Goal: Task Accomplishment & Management: Complete application form

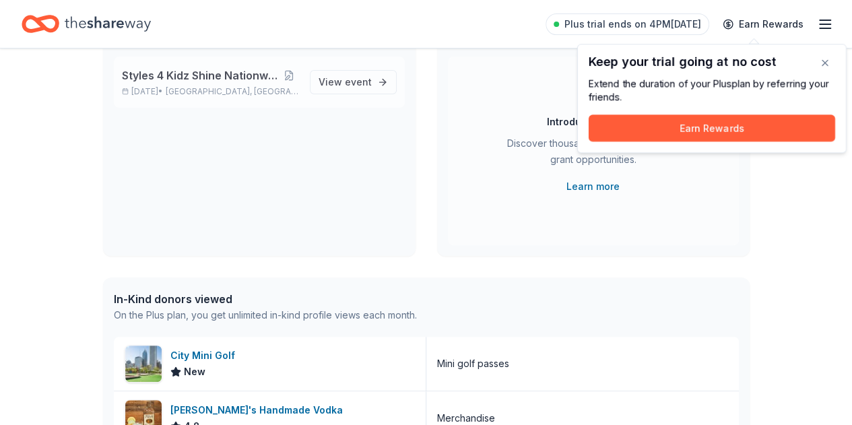
scroll to position [135, 0]
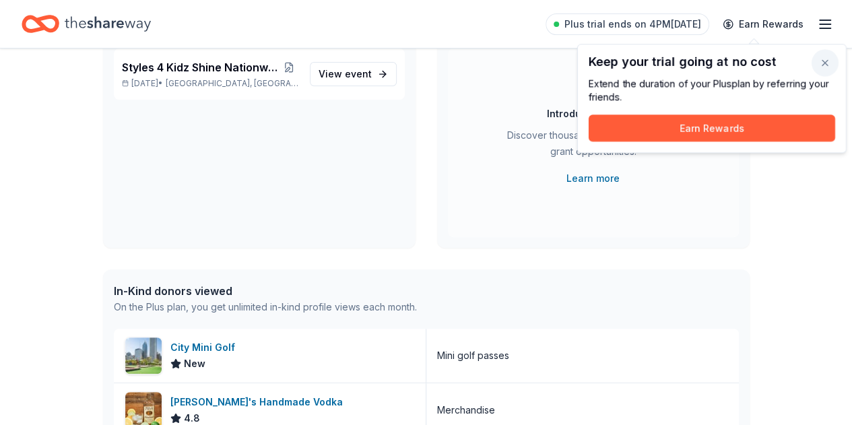
click at [830, 65] on button "button" at bounding box center [825, 62] width 27 height 27
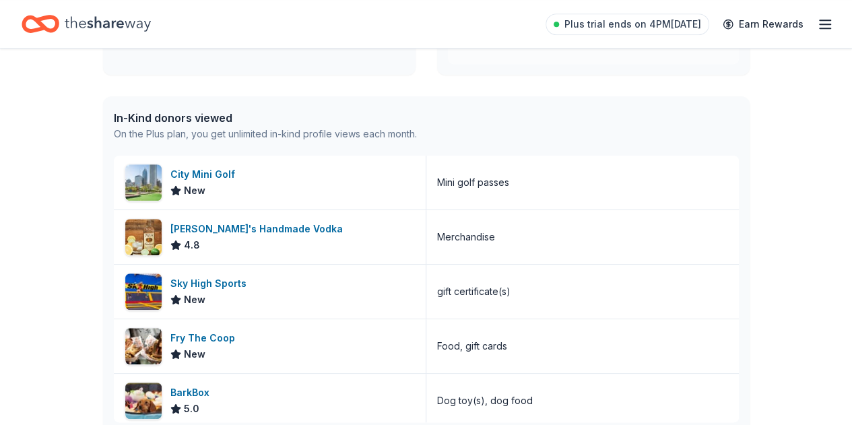
scroll to position [337, 0]
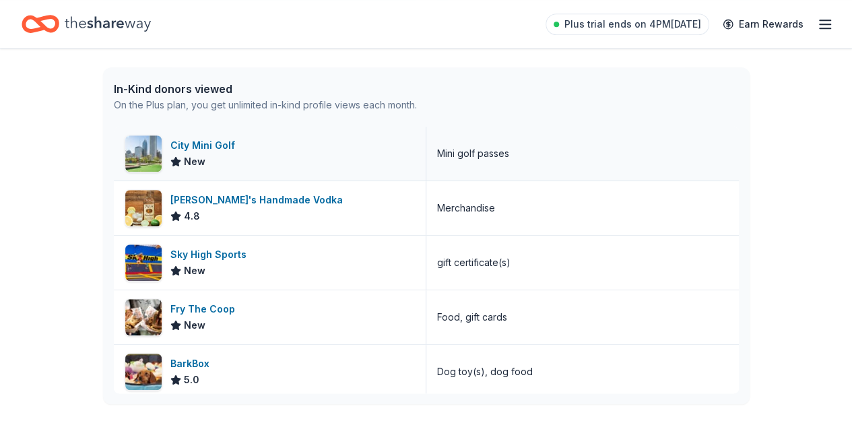
click at [206, 142] on div "City Mini Golf" at bounding box center [205, 145] width 70 height 16
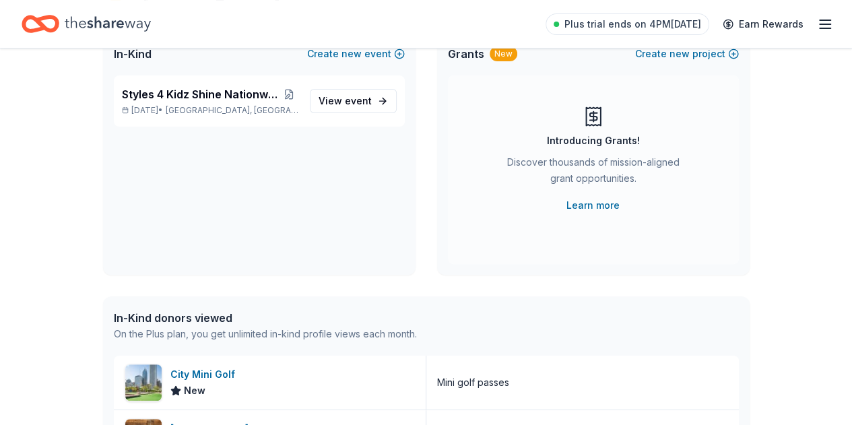
scroll to position [0, 0]
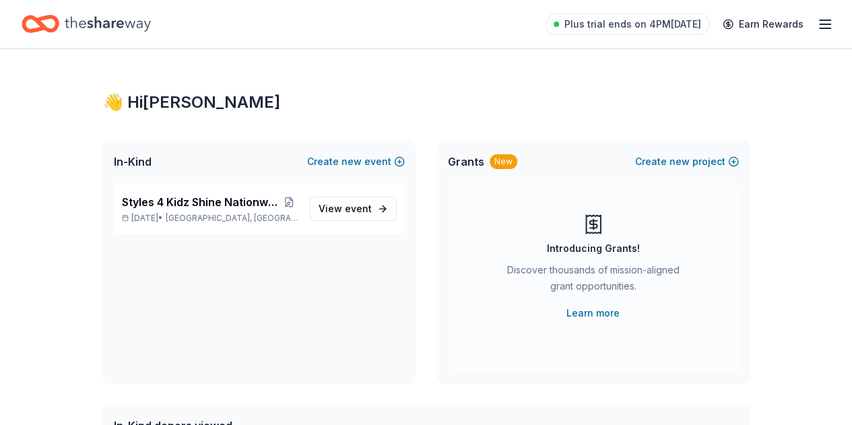
click at [820, 24] on line "button" at bounding box center [825, 24] width 11 height 0
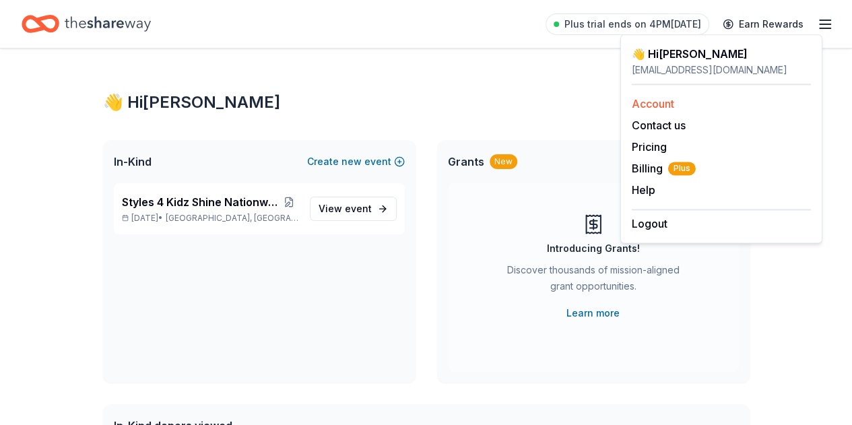
click at [649, 106] on link "Account" at bounding box center [653, 103] width 42 height 13
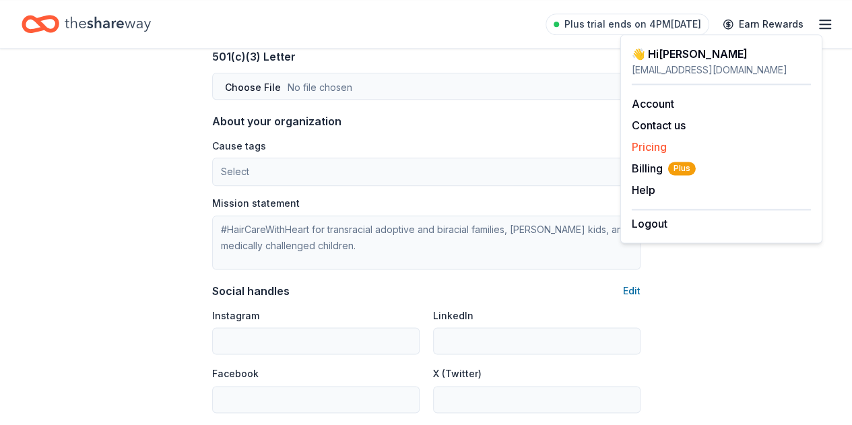
scroll to position [808, 0]
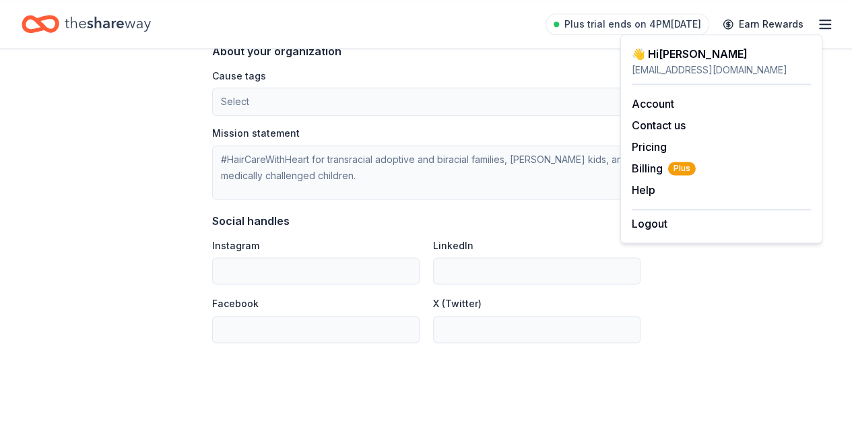
click at [430, 28] on div "Plus trial ends on 4PM, 10/7 Earn Rewards" at bounding box center [426, 24] width 809 height 32
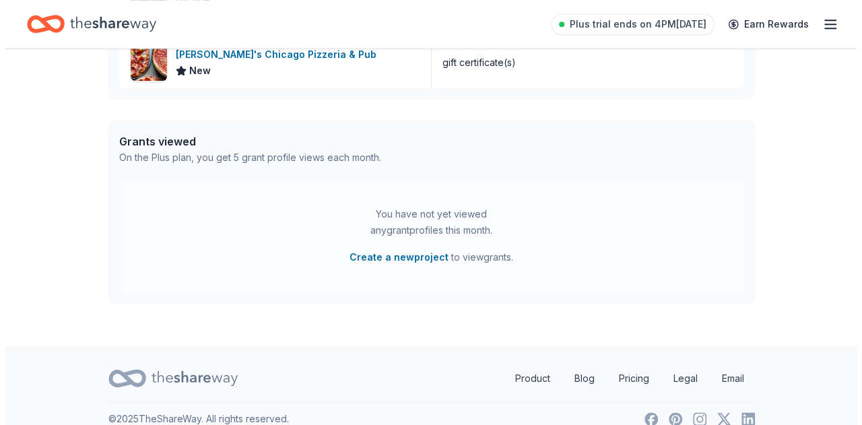
scroll to position [660, 0]
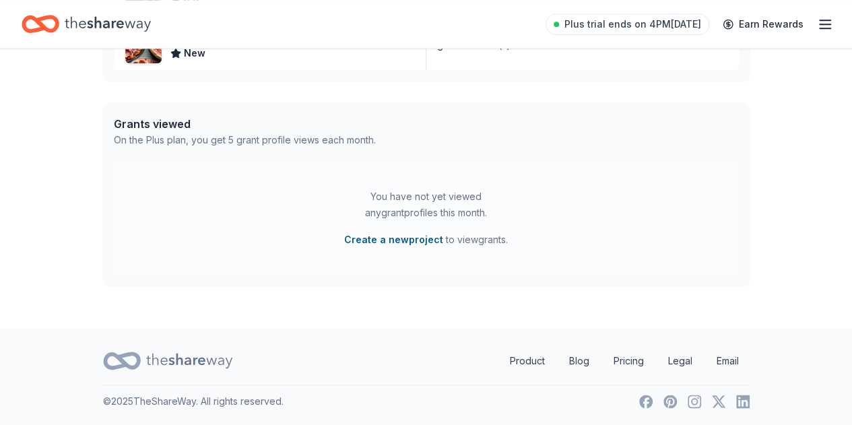
click at [388, 241] on button "Create a new project" at bounding box center [393, 240] width 99 height 16
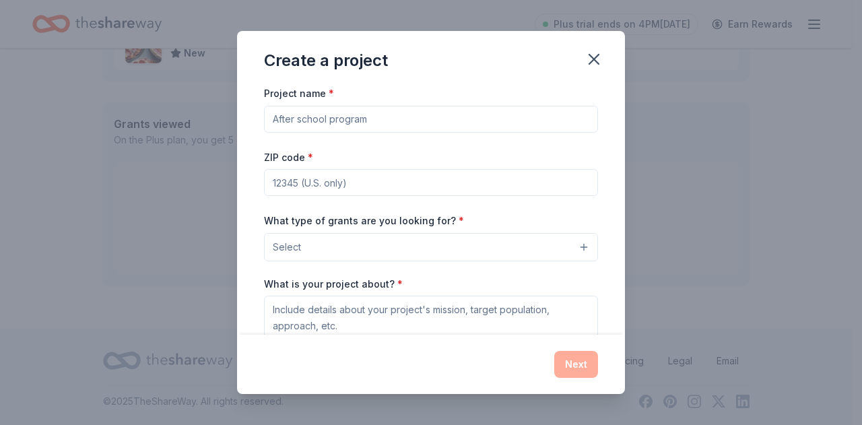
click at [403, 121] on input "Project name *" at bounding box center [431, 119] width 334 height 27
type input "General Support"
type input "60304"
click at [568, 247] on button "Select" at bounding box center [431, 247] width 334 height 28
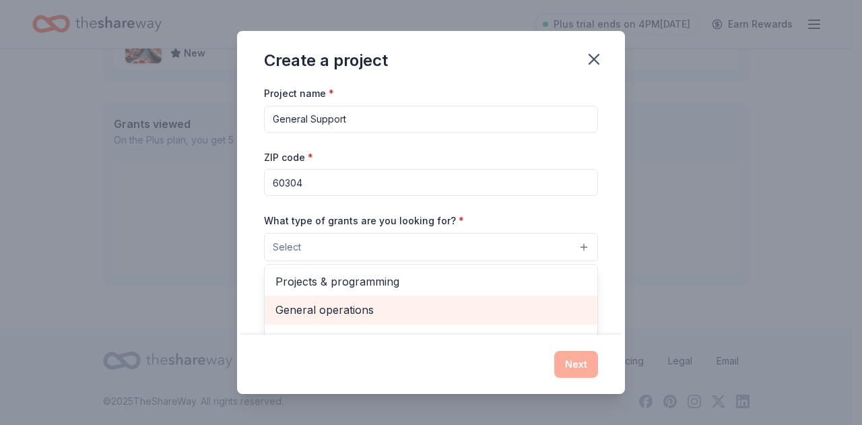
click at [499, 306] on span "General operations" at bounding box center [431, 310] width 311 height 18
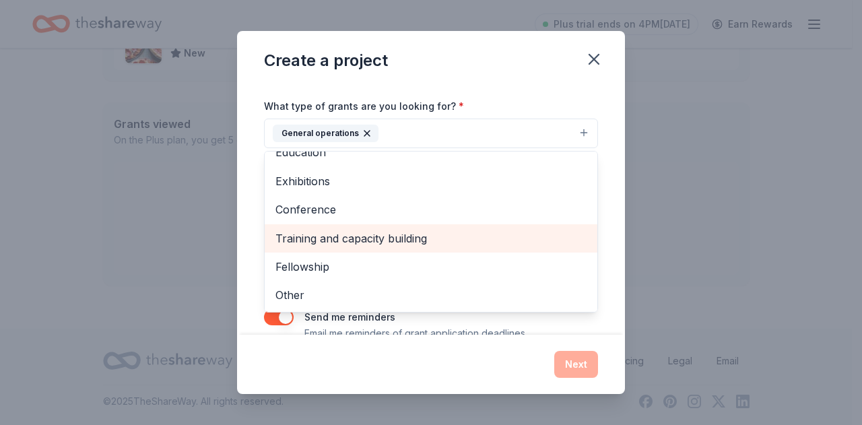
scroll to position [135, 0]
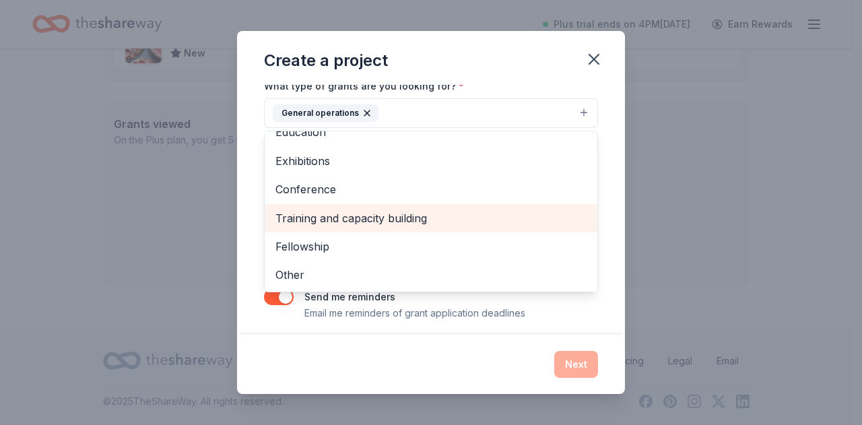
click at [493, 222] on span "Training and capacity building" at bounding box center [431, 219] width 311 height 18
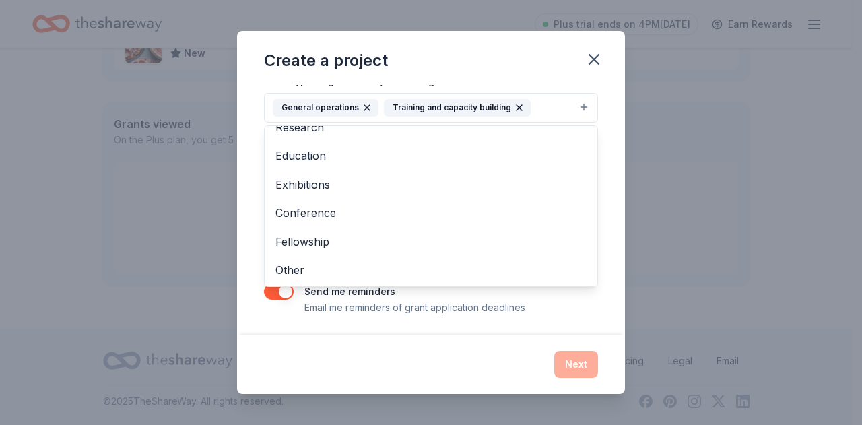
scroll to position [141, 0]
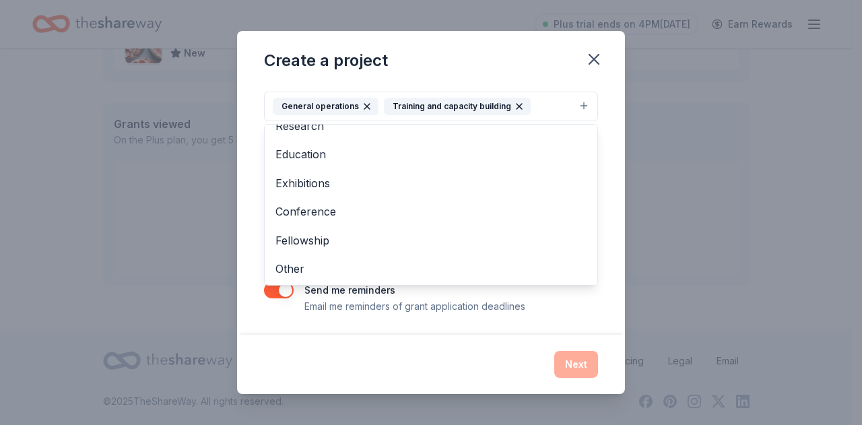
click at [586, 325] on div "Project name * General Support ZIP code * 60304 What type of grants are you loo…" at bounding box center [431, 210] width 388 height 250
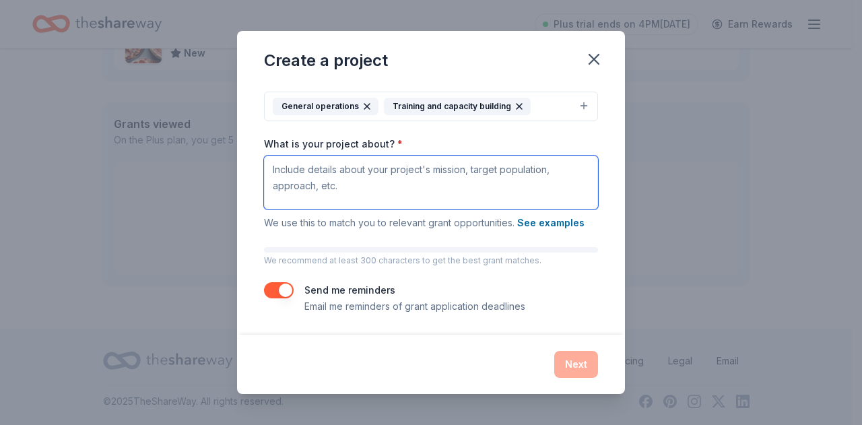
click at [465, 184] on textarea "What is your project about? *" at bounding box center [431, 183] width 334 height 54
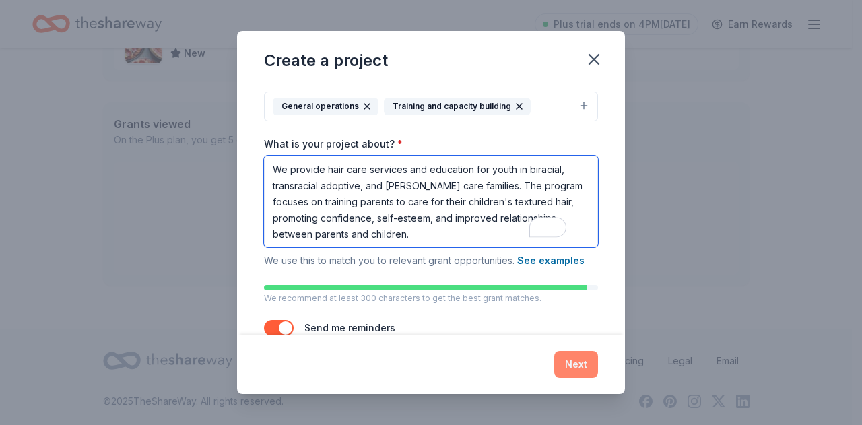
type textarea "We provide hair care services and education for youth in biracial, transracial …"
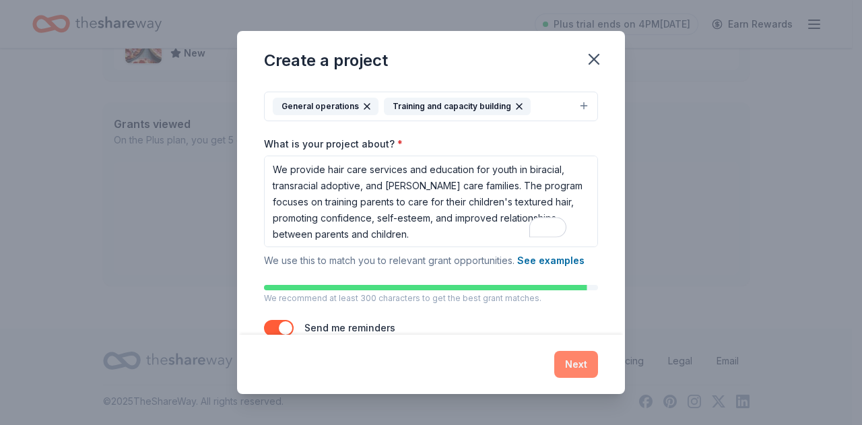
click at [581, 371] on button "Next" at bounding box center [576, 364] width 44 height 27
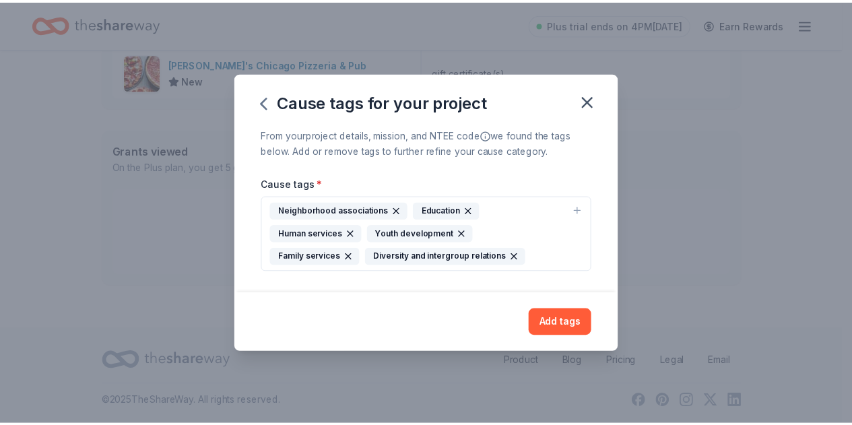
scroll to position [0, 0]
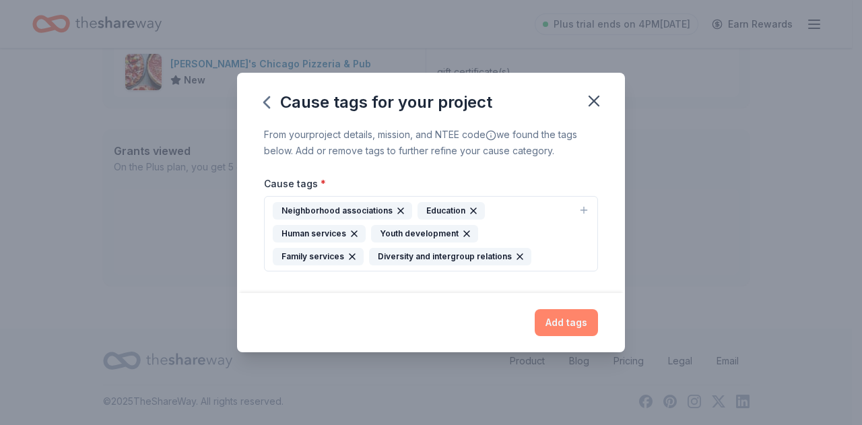
click at [559, 326] on button "Add tags" at bounding box center [566, 322] width 63 height 27
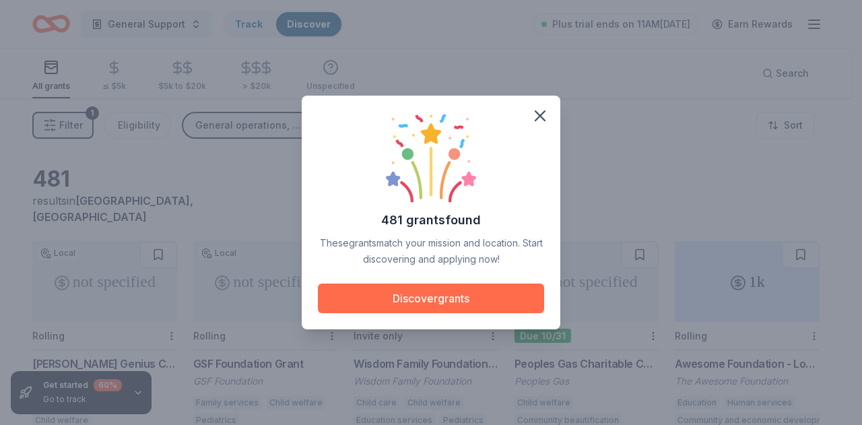
click at [497, 298] on button "Discover grants" at bounding box center [431, 299] width 226 height 30
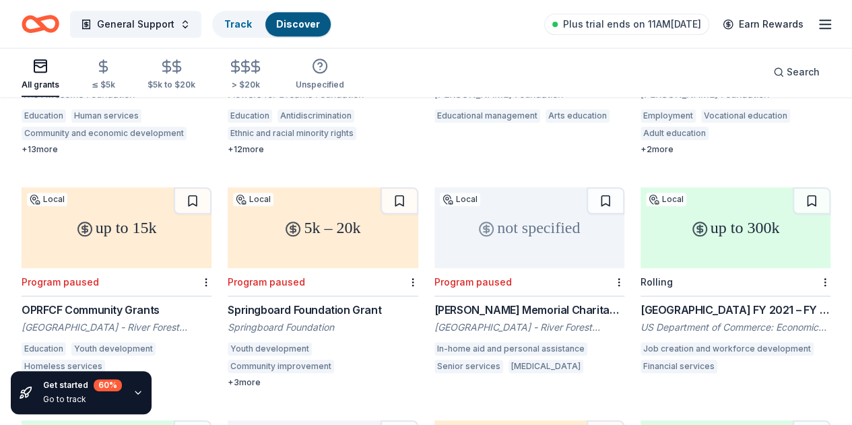
scroll to position [539, 0]
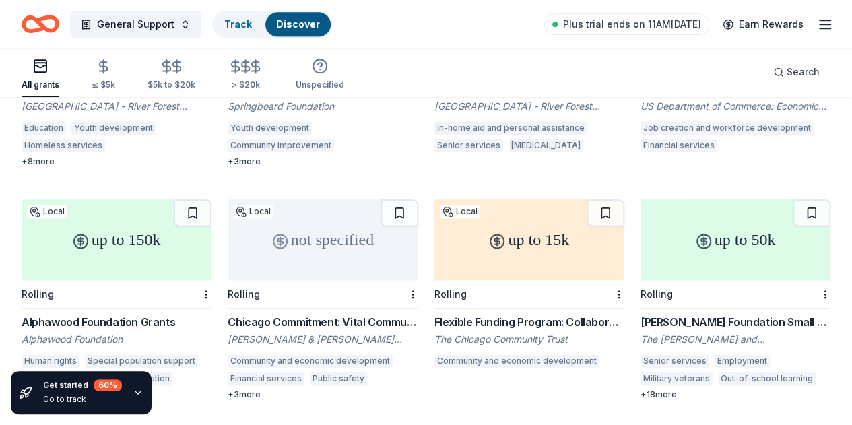
scroll to position [808, 0]
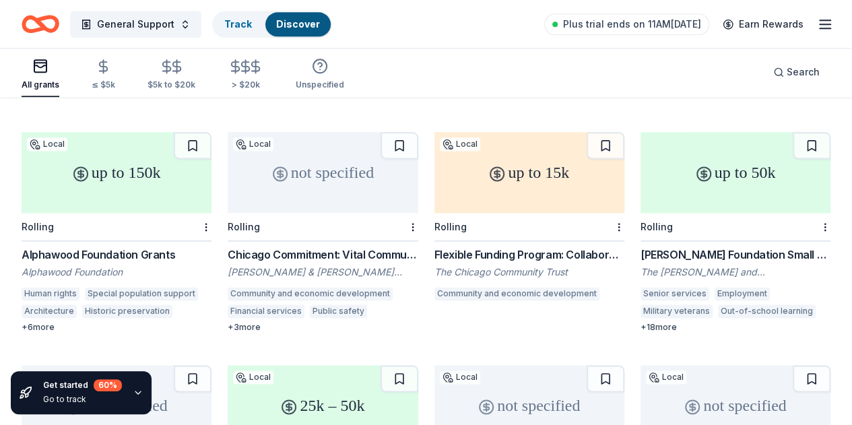
click at [641, 247] on div "Weinberg Foundation Small Grants Program" at bounding box center [736, 255] width 190 height 16
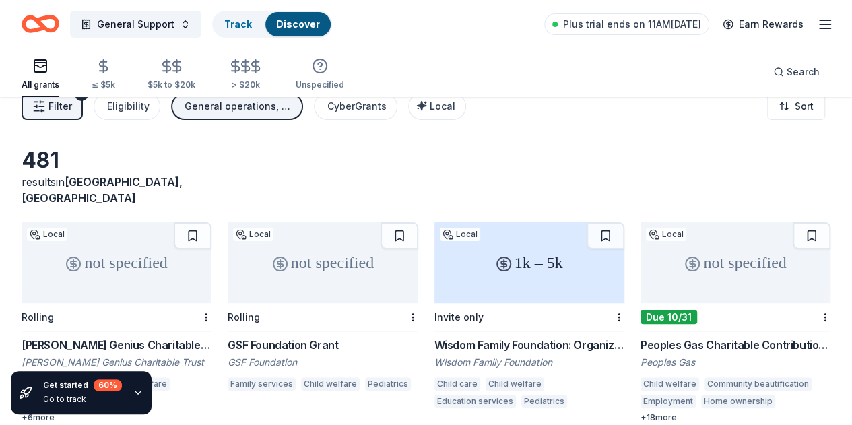
scroll to position [0, 0]
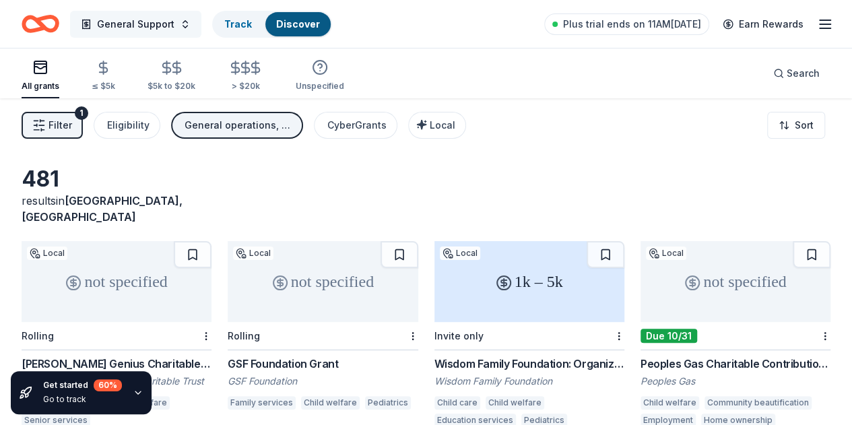
click at [197, 20] on button "General Support" at bounding box center [135, 24] width 131 height 27
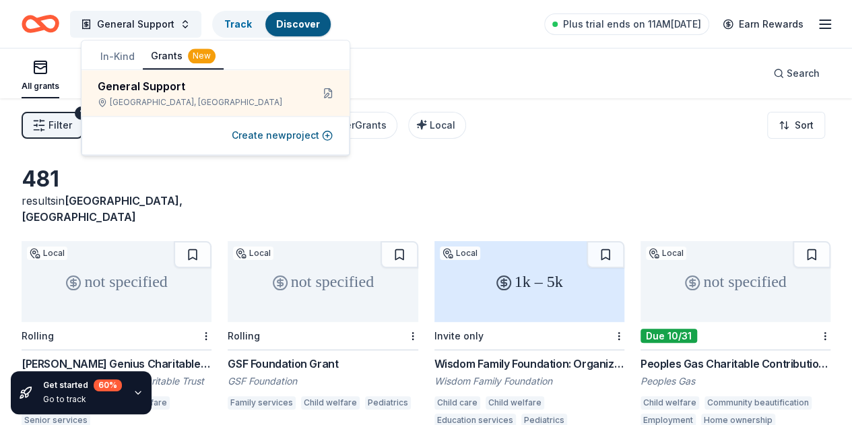
click at [116, 59] on button "In-Kind" at bounding box center [117, 56] width 51 height 24
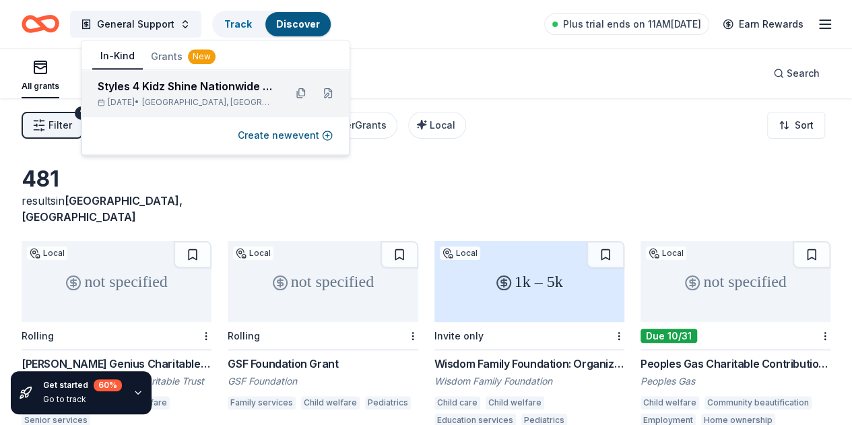
click at [245, 92] on div "Styles 4 Kidz Shine Nationwide Fall Gala" at bounding box center [186, 86] width 177 height 16
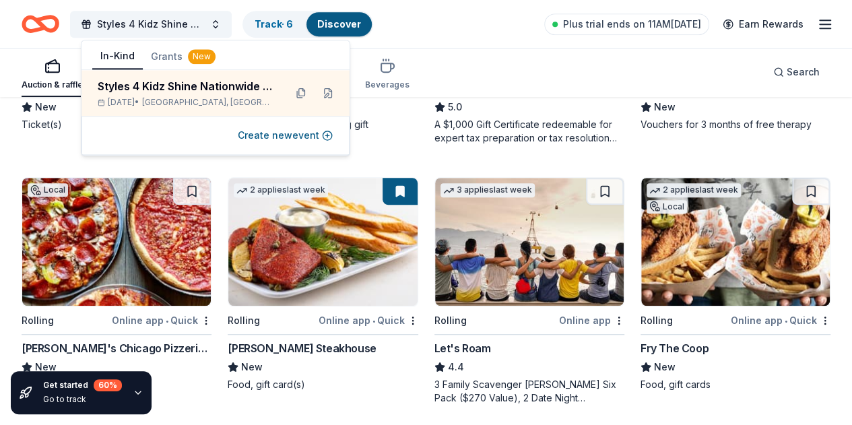
scroll to position [337, 0]
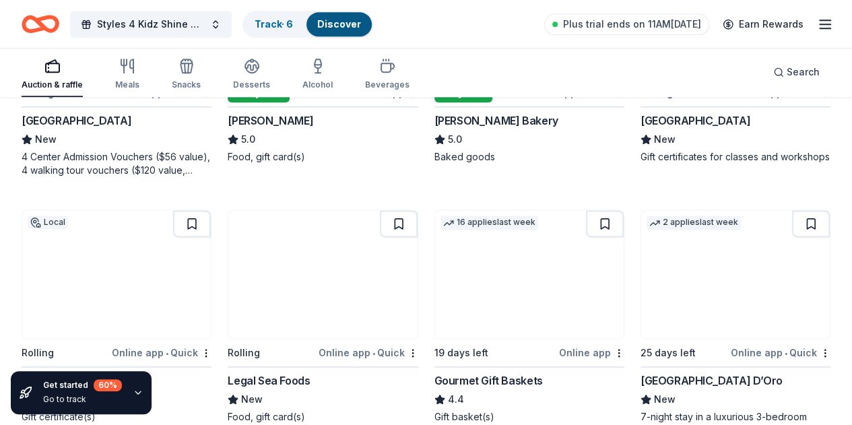
scroll to position [876, 0]
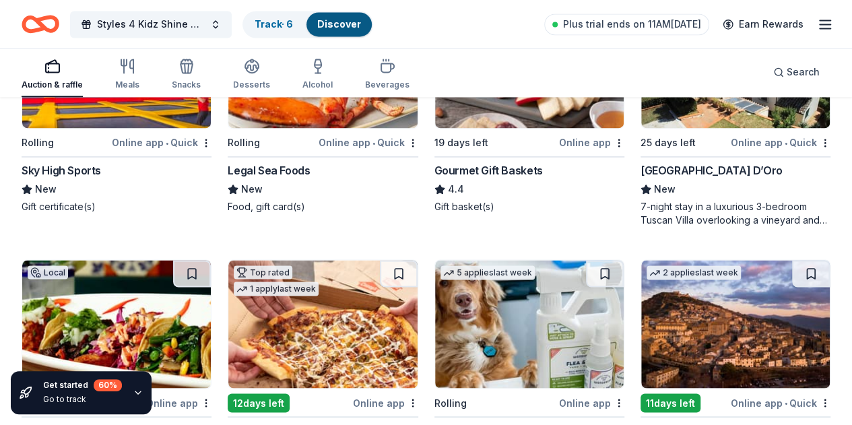
scroll to position [1078, 0]
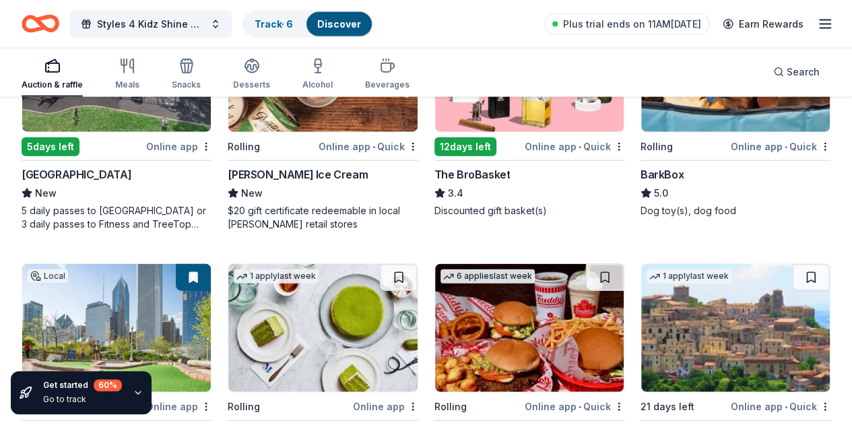
scroll to position [1524, 0]
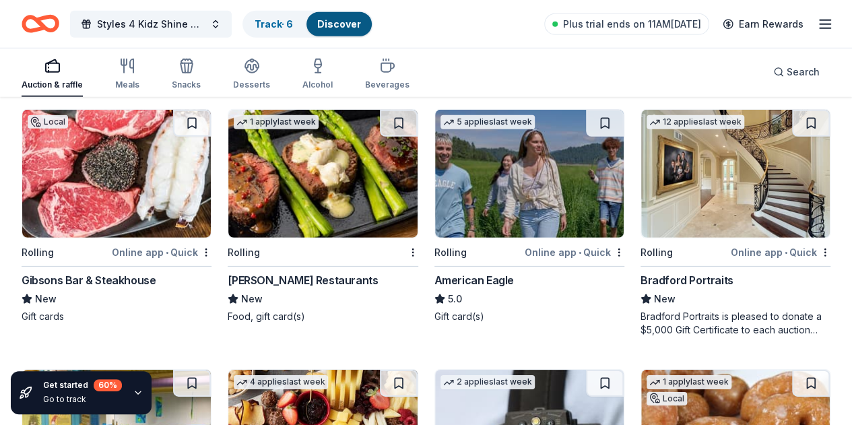
scroll to position [1976, 0]
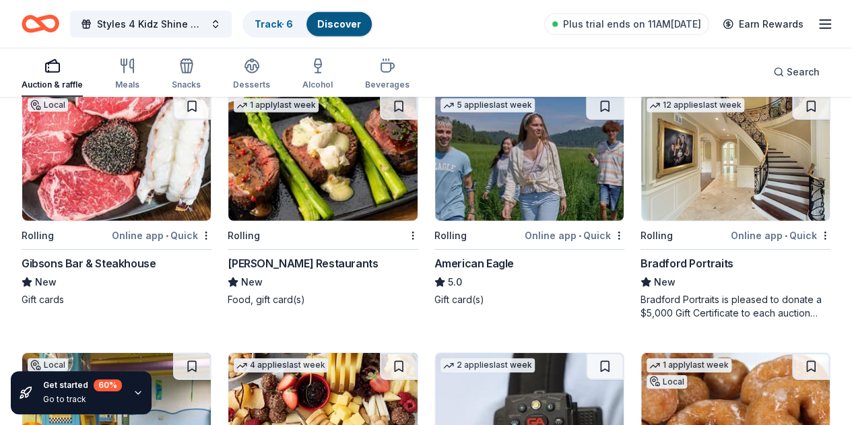
click at [641, 353] on img at bounding box center [735, 417] width 189 height 128
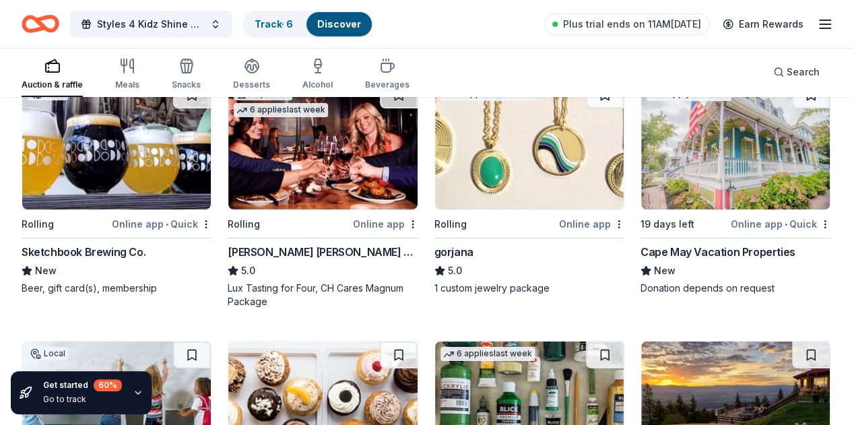
scroll to position [2515, 0]
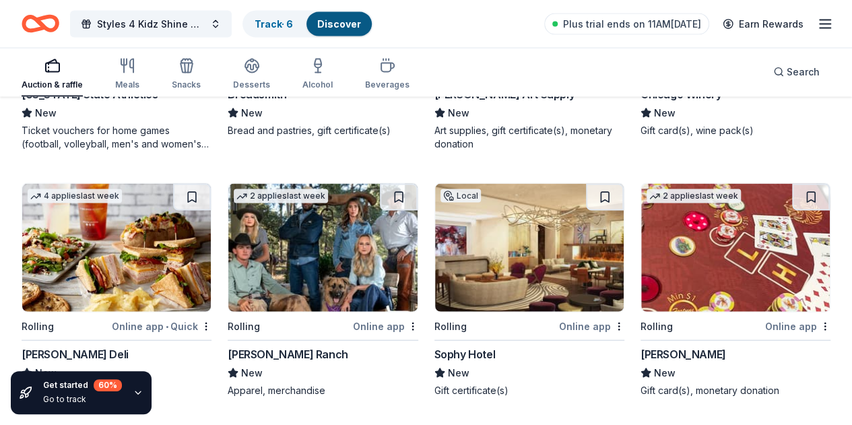
scroll to position [4026, 0]
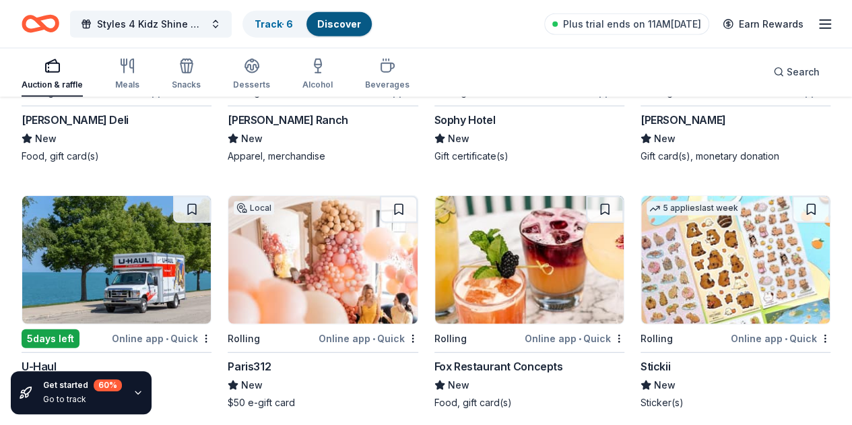
scroll to position [4228, 0]
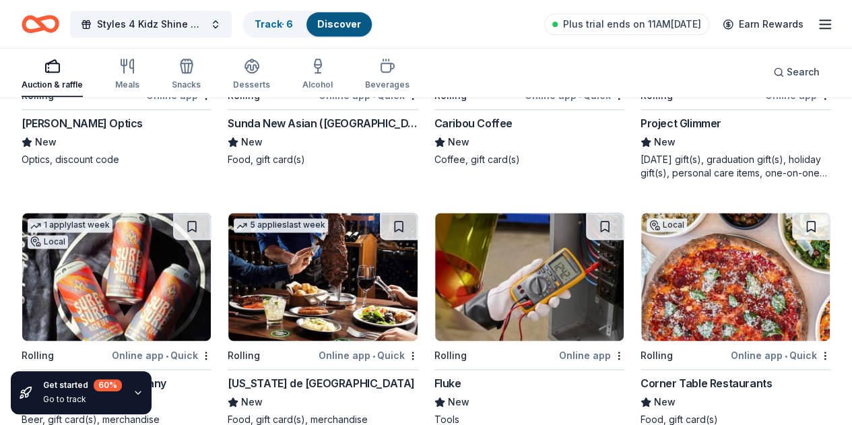
scroll to position [5997, 0]
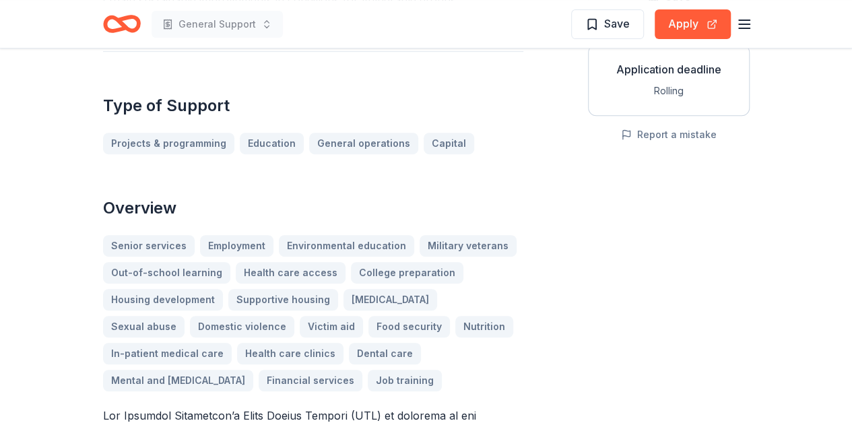
scroll to position [202, 0]
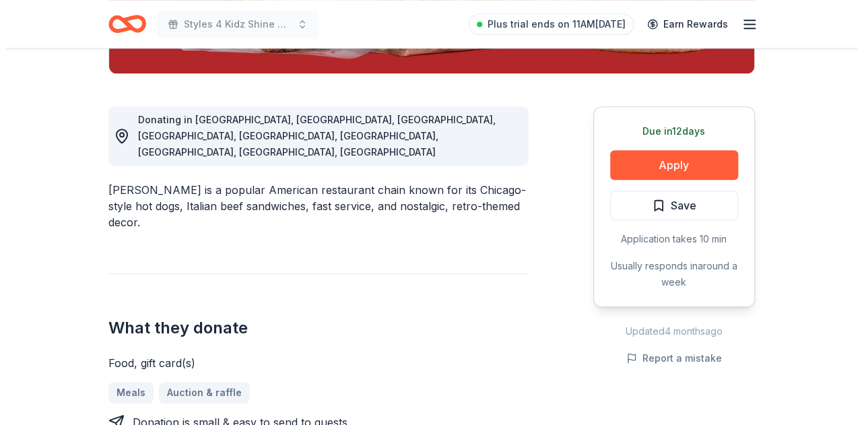
scroll to position [337, 0]
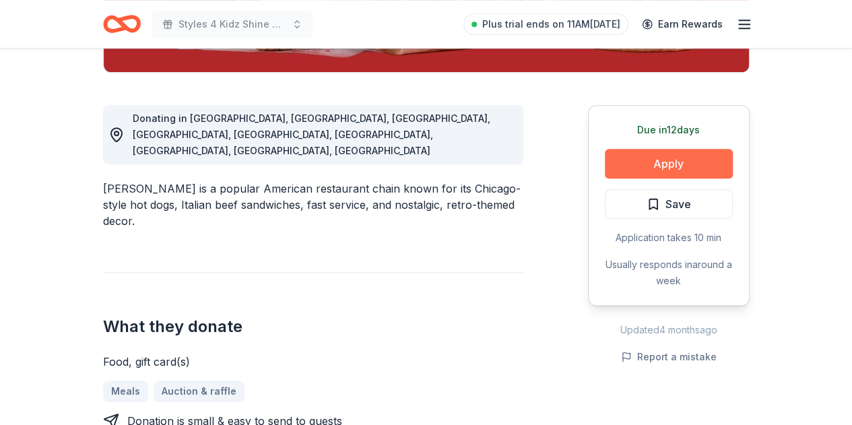
click at [660, 170] on button "Apply" at bounding box center [669, 164] width 128 height 30
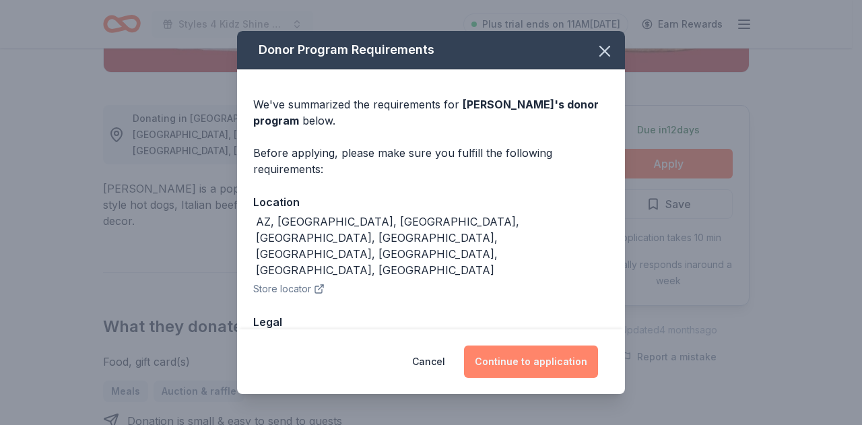
click at [543, 360] on button "Continue to application" at bounding box center [531, 362] width 134 height 32
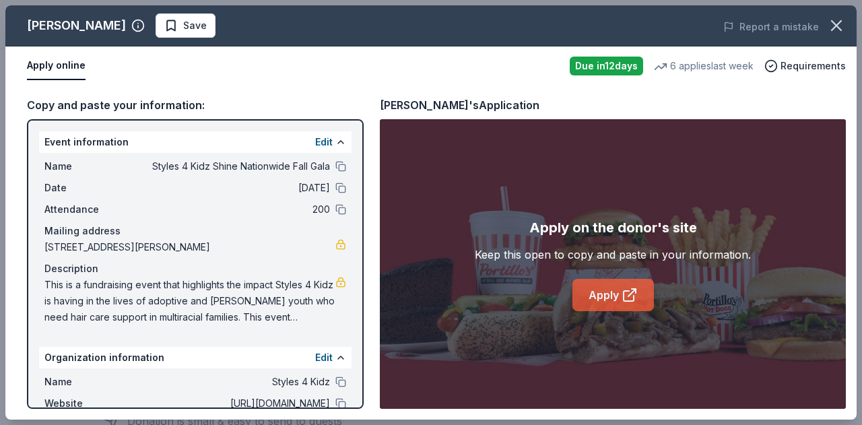
click at [609, 296] on link "Apply" at bounding box center [614, 295] width 82 height 32
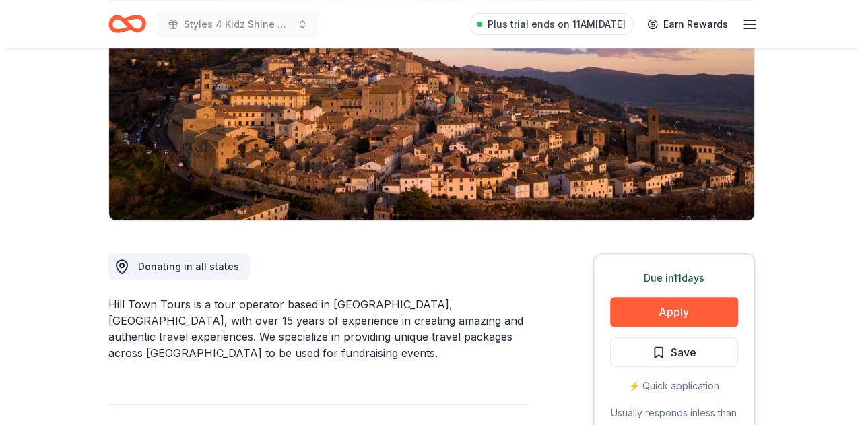
scroll to position [202, 0]
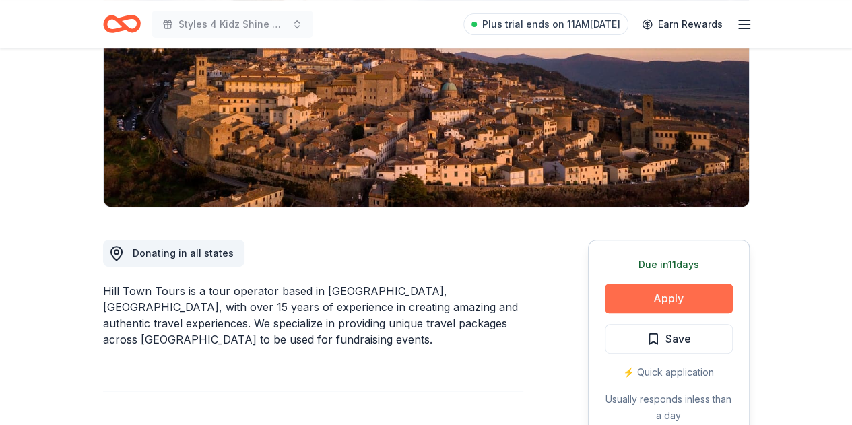
click at [662, 301] on button "Apply" at bounding box center [669, 299] width 128 height 30
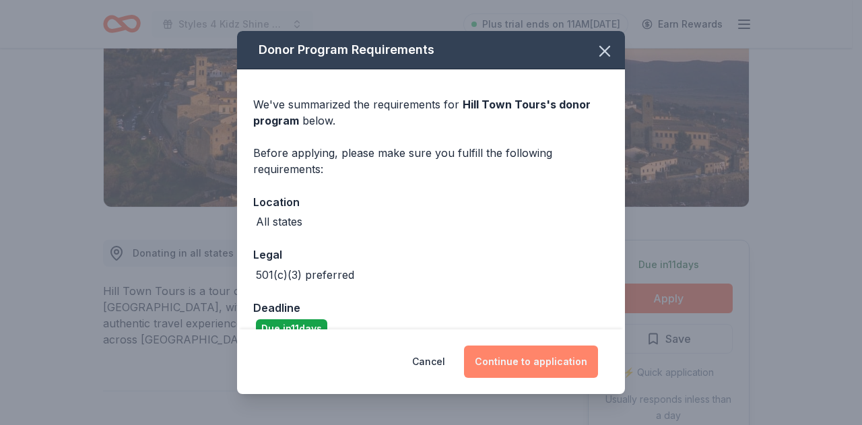
click at [559, 358] on button "Continue to application" at bounding box center [531, 362] width 134 height 32
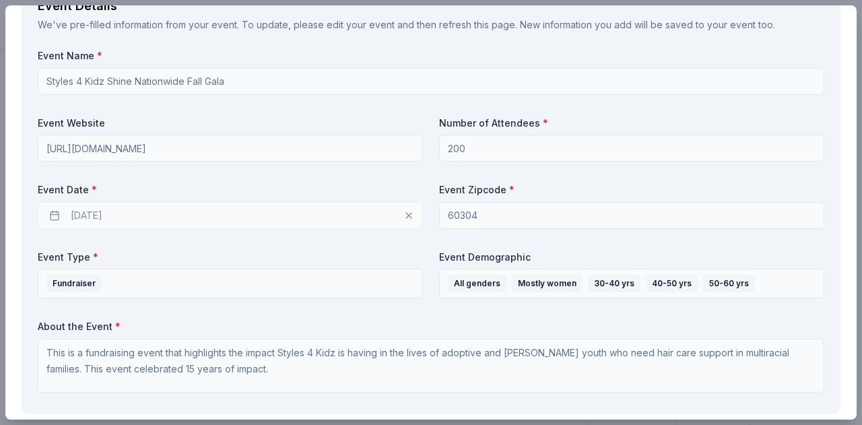
scroll to position [741, 0]
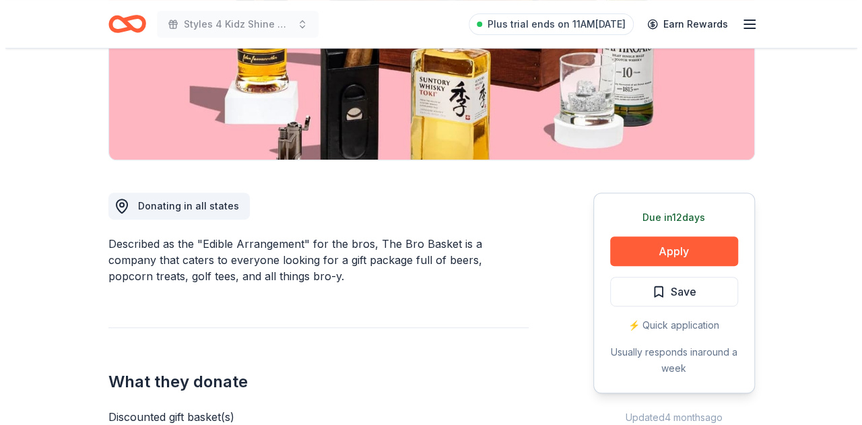
scroll to position [269, 0]
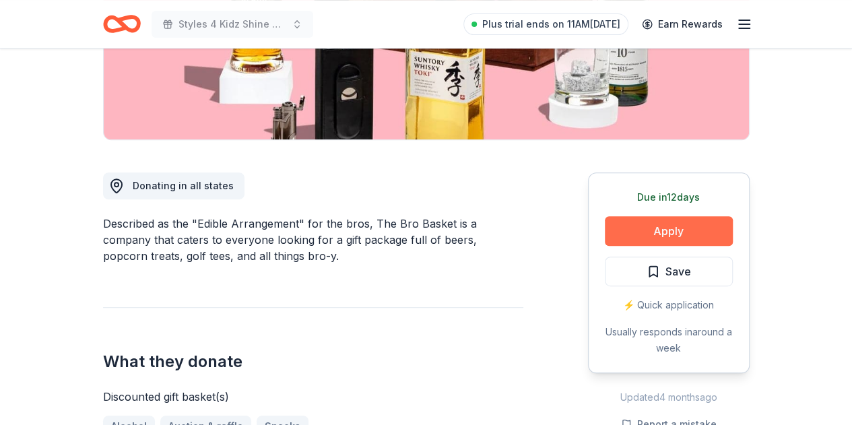
click at [644, 229] on button "Apply" at bounding box center [669, 231] width 128 height 30
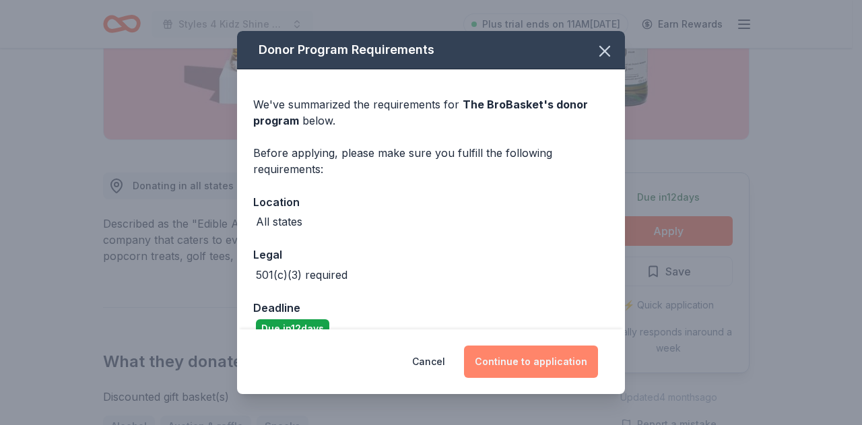
click at [533, 364] on button "Continue to application" at bounding box center [531, 362] width 134 height 32
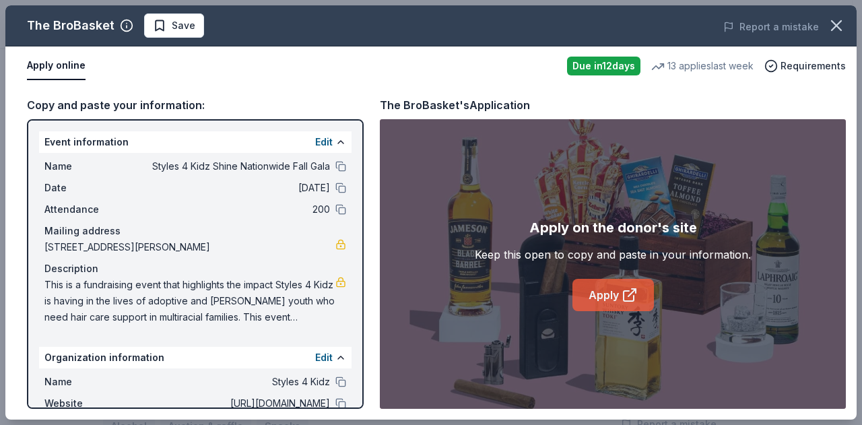
click at [613, 293] on link "Apply" at bounding box center [614, 295] width 82 height 32
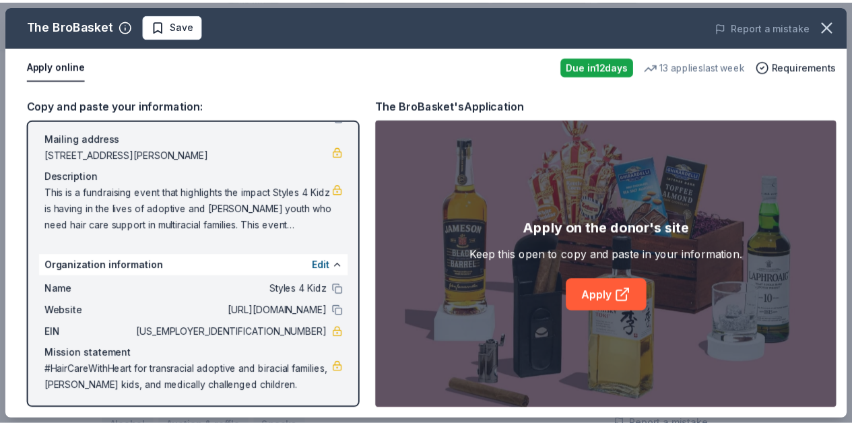
scroll to position [96, 0]
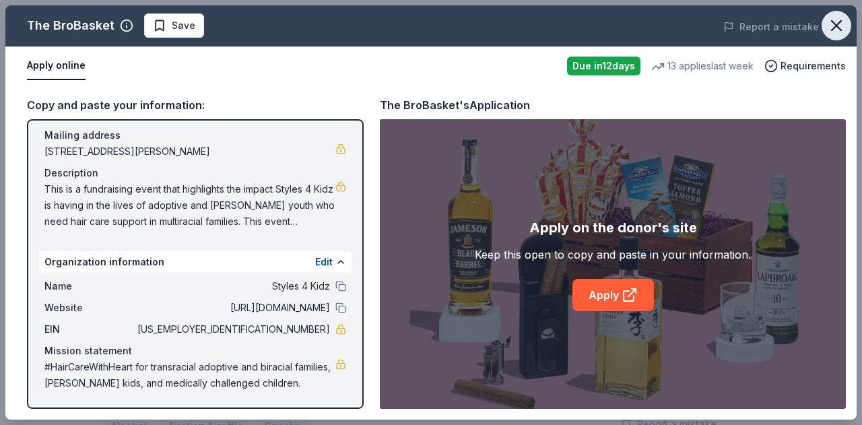
click at [835, 22] on icon "button" at bounding box center [836, 25] width 19 height 19
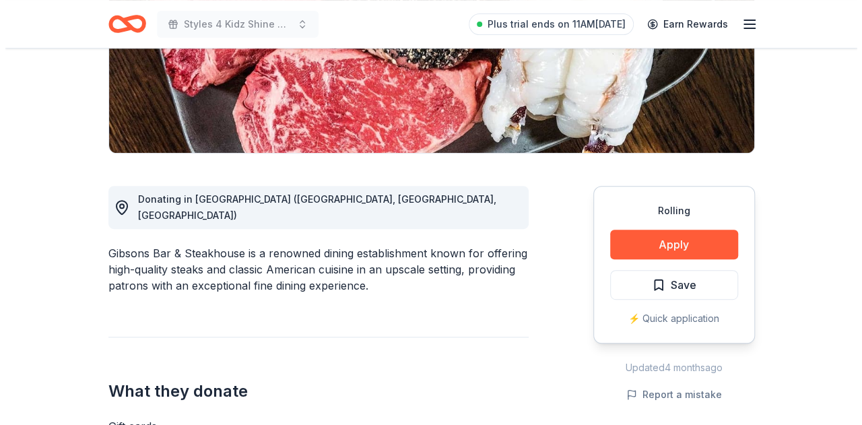
scroll to position [269, 0]
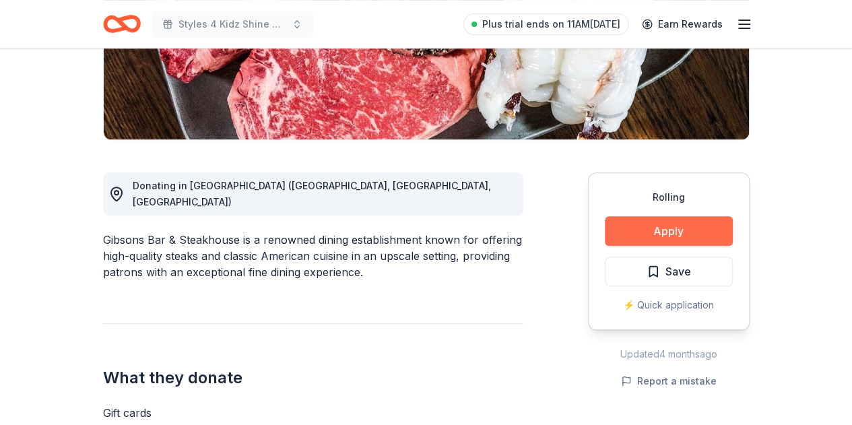
click at [662, 230] on button "Apply" at bounding box center [669, 231] width 128 height 30
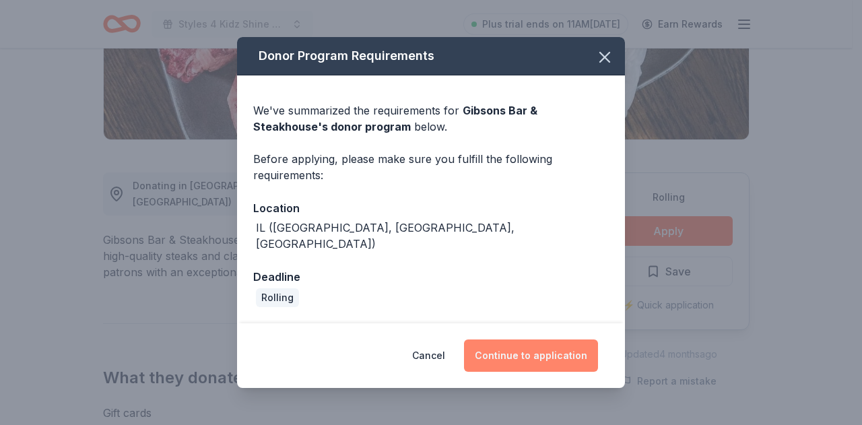
click at [570, 343] on button "Continue to application" at bounding box center [531, 356] width 134 height 32
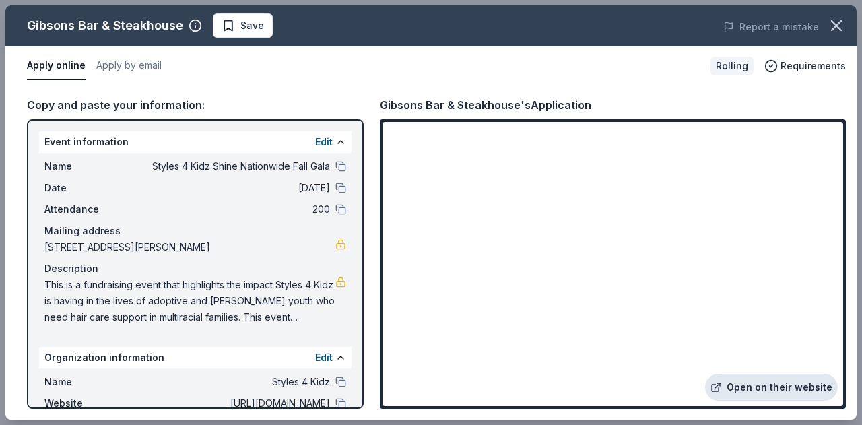
click at [760, 385] on link "Open on their website" at bounding box center [771, 387] width 133 height 27
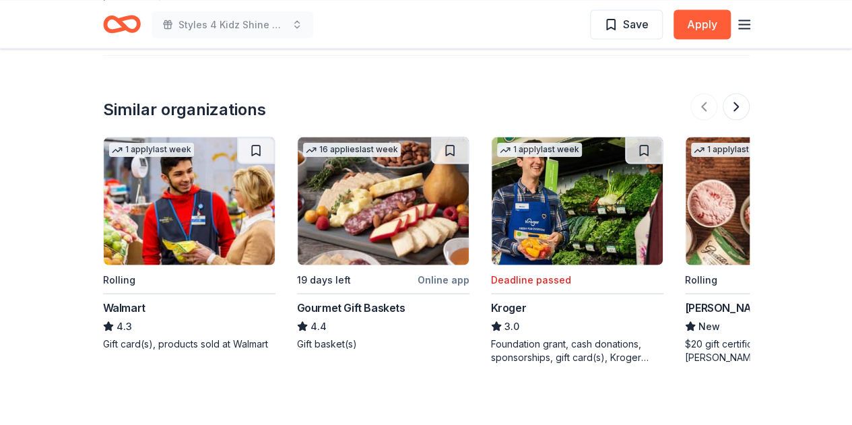
scroll to position [1280, 0]
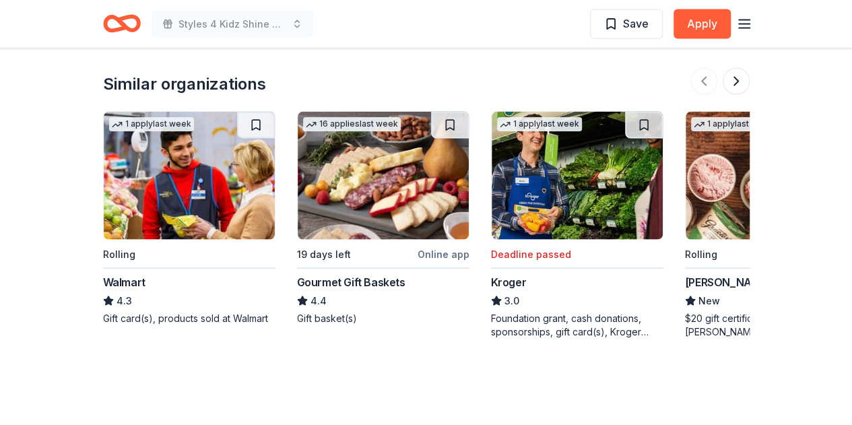
click at [218, 166] on img at bounding box center [189, 176] width 171 height 128
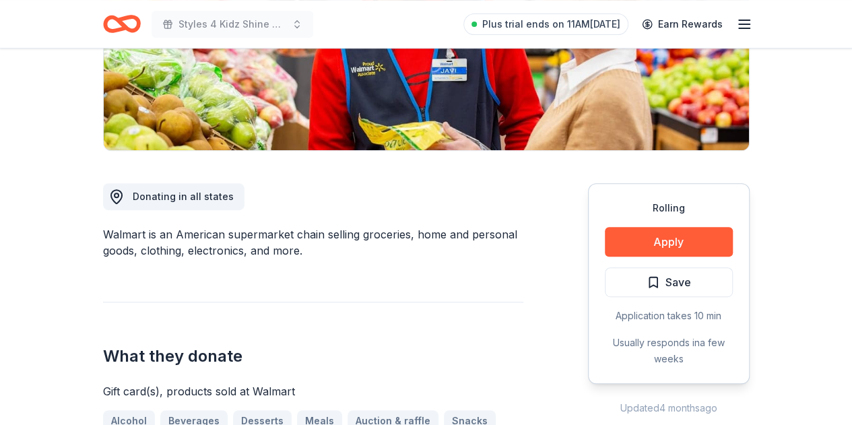
scroll to position [269, 0]
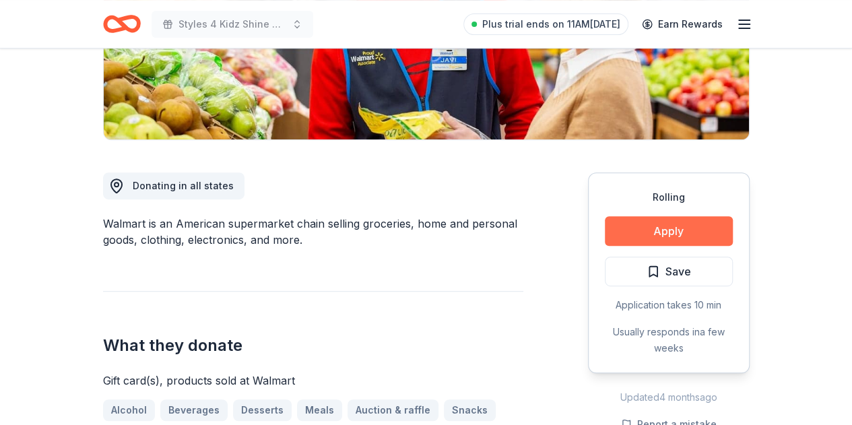
click at [678, 230] on button "Apply" at bounding box center [669, 231] width 128 height 30
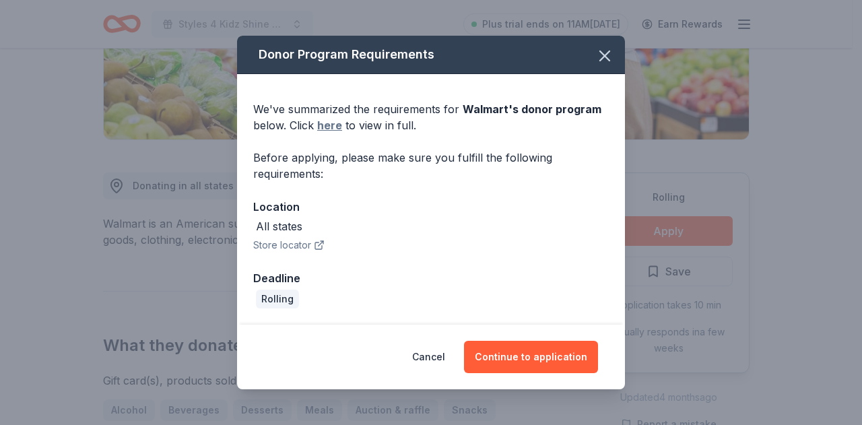
click at [328, 123] on link "here" at bounding box center [329, 125] width 25 height 16
click at [616, 46] on button "button" at bounding box center [605, 56] width 30 height 30
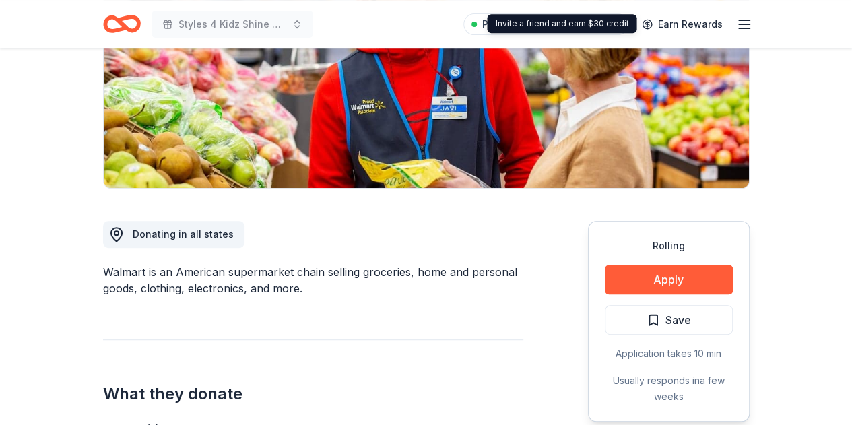
scroll to position [202, 0]
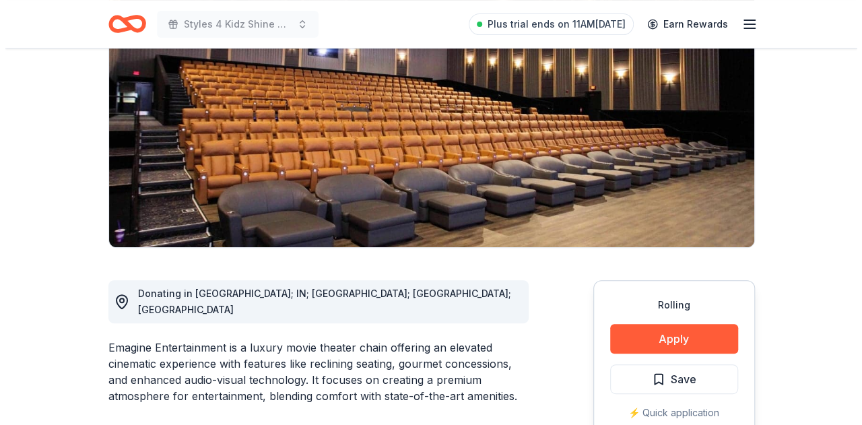
scroll to position [202, 0]
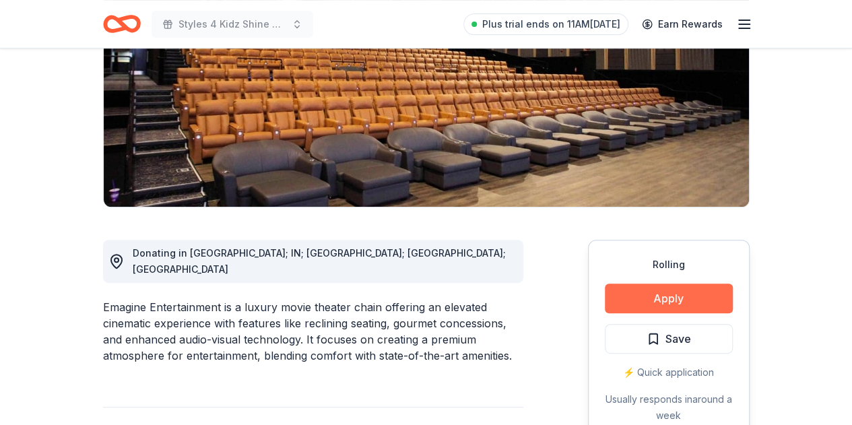
click at [682, 296] on button "Apply" at bounding box center [669, 299] width 128 height 30
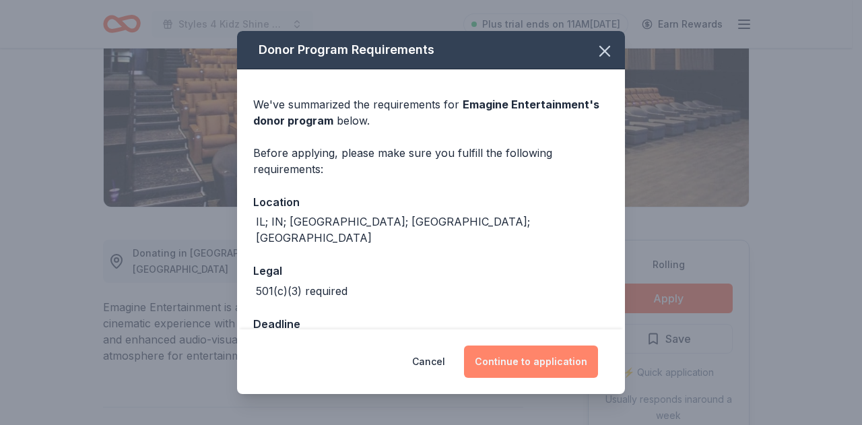
click at [588, 364] on button "Continue to application" at bounding box center [531, 362] width 134 height 32
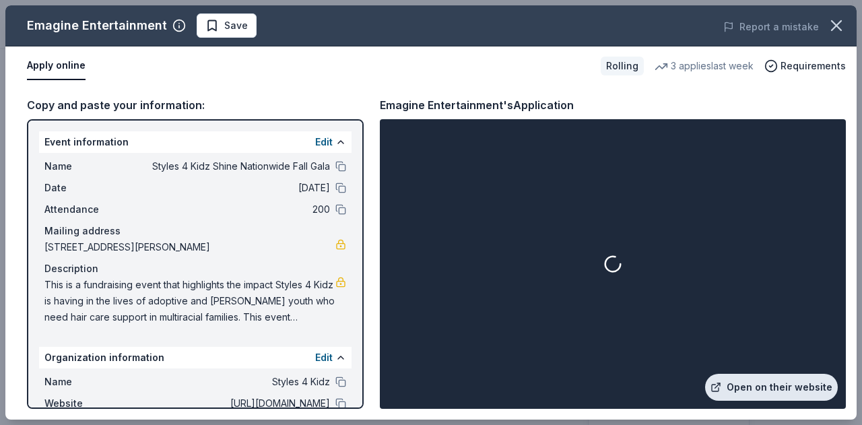
click at [757, 383] on link "Open on their website" at bounding box center [771, 387] width 133 height 27
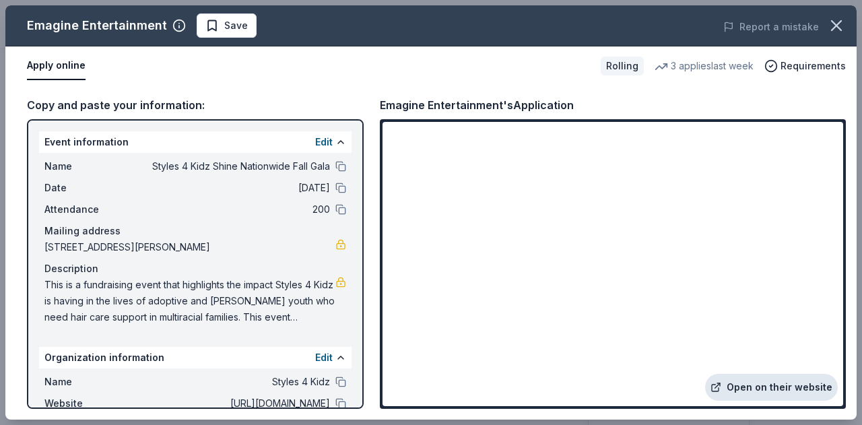
click at [725, 379] on link "Open on their website" at bounding box center [771, 387] width 133 height 27
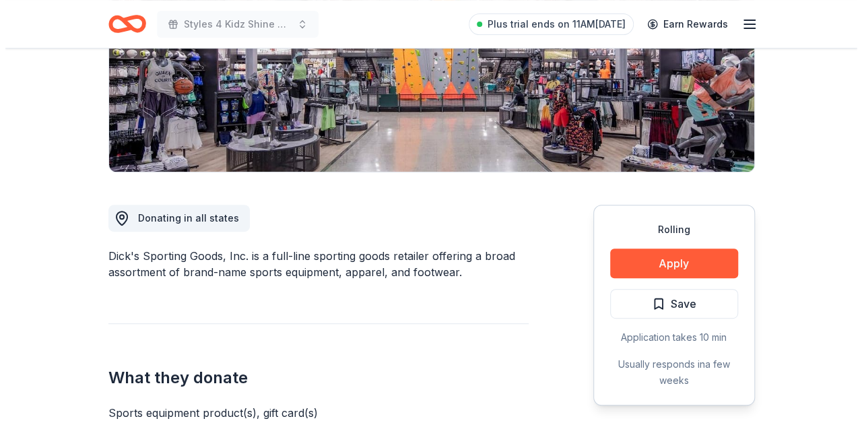
scroll to position [269, 0]
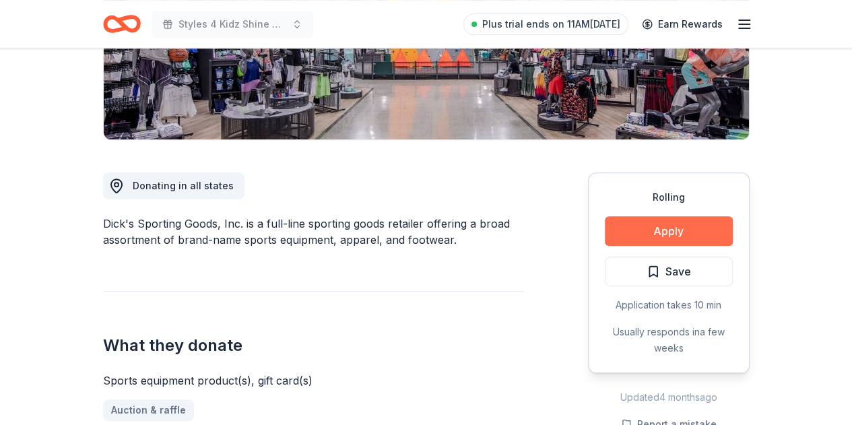
click at [640, 221] on button "Apply" at bounding box center [669, 231] width 128 height 30
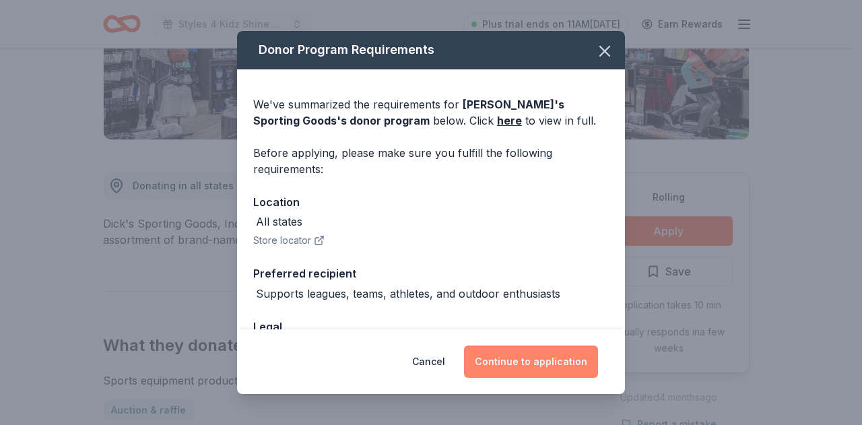
click at [545, 366] on button "Continue to application" at bounding box center [531, 362] width 134 height 32
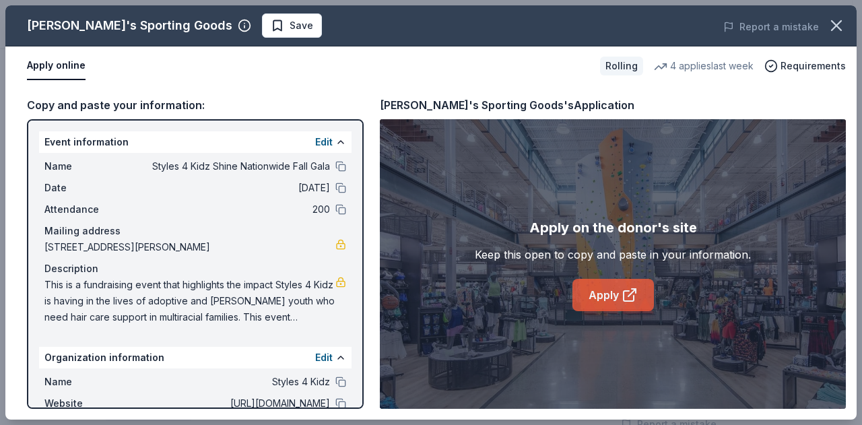
click at [599, 305] on link "Apply" at bounding box center [614, 295] width 82 height 32
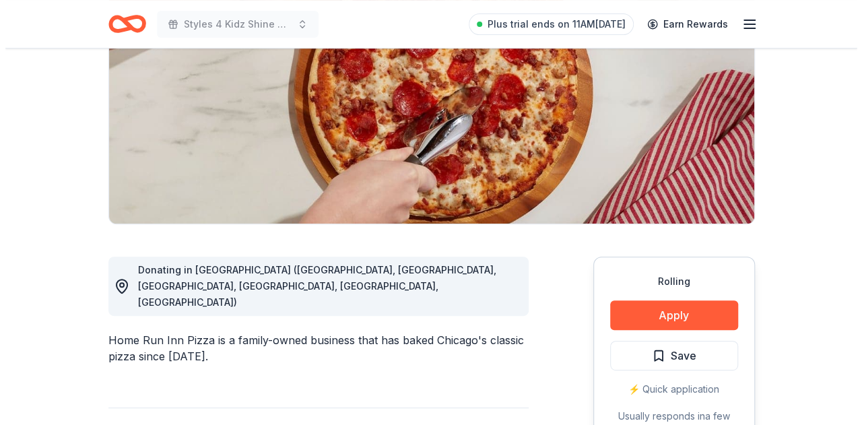
scroll to position [269, 0]
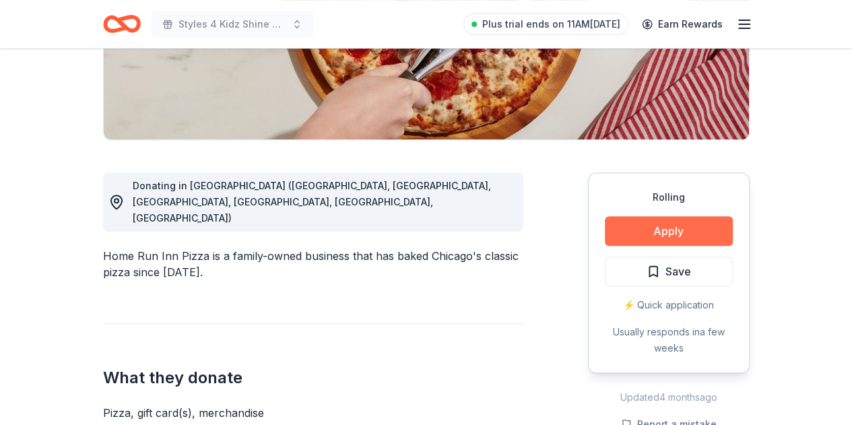
click at [695, 228] on button "Apply" at bounding box center [669, 231] width 128 height 30
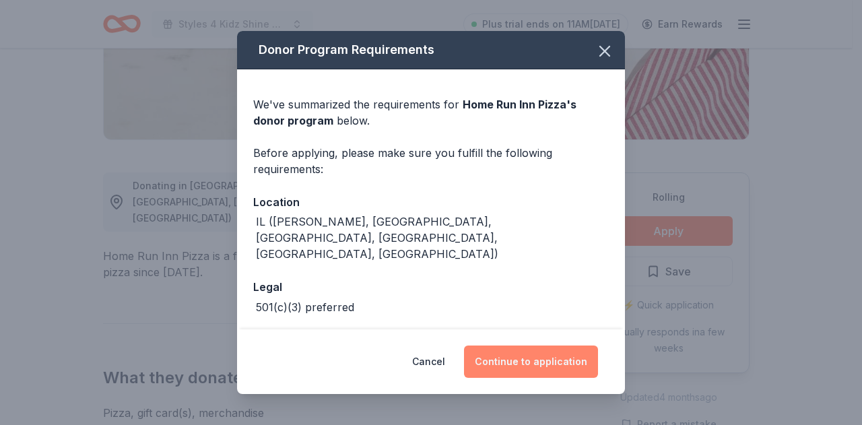
click at [518, 358] on button "Continue to application" at bounding box center [531, 362] width 134 height 32
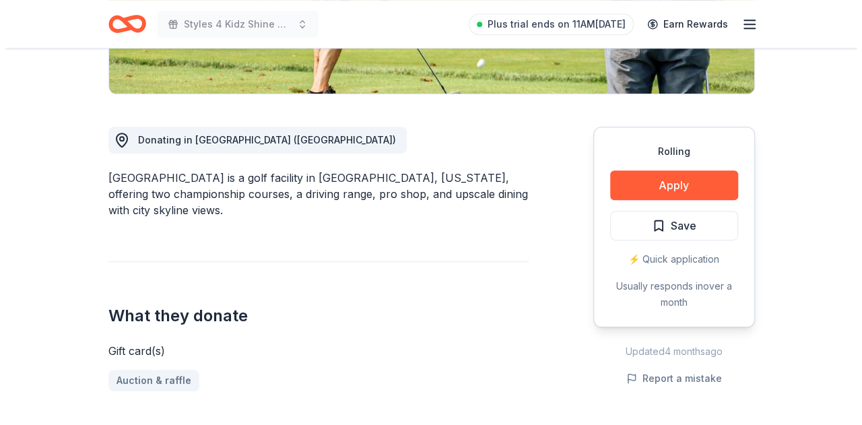
scroll to position [337, 0]
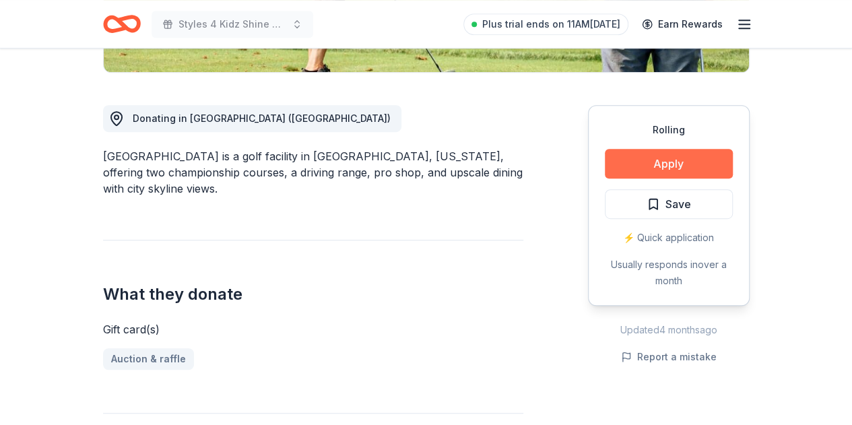
click at [674, 167] on button "Apply" at bounding box center [669, 164] width 128 height 30
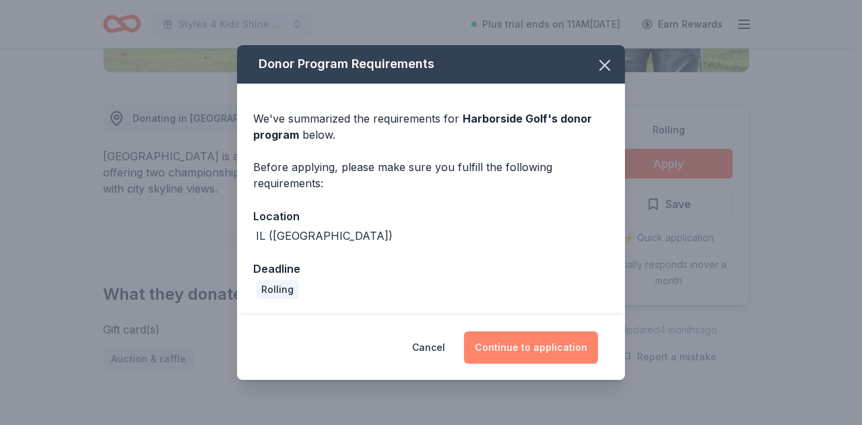
click at [557, 347] on button "Continue to application" at bounding box center [531, 347] width 134 height 32
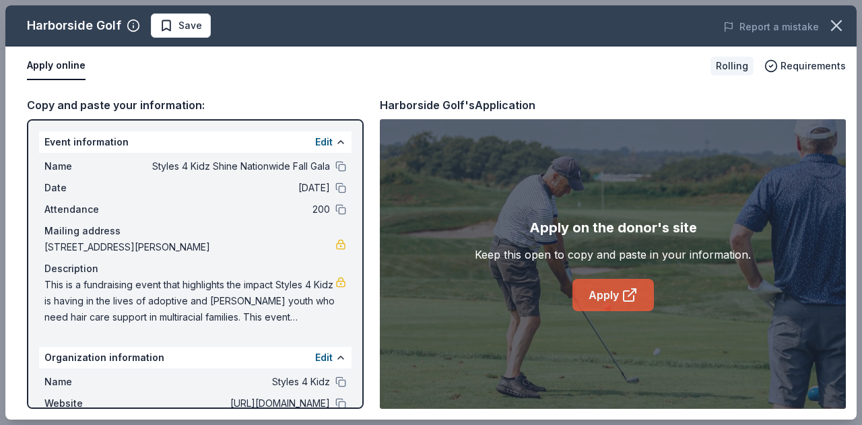
click at [604, 286] on link "Apply" at bounding box center [614, 295] width 82 height 32
